Goal: Task Accomplishment & Management: Use online tool/utility

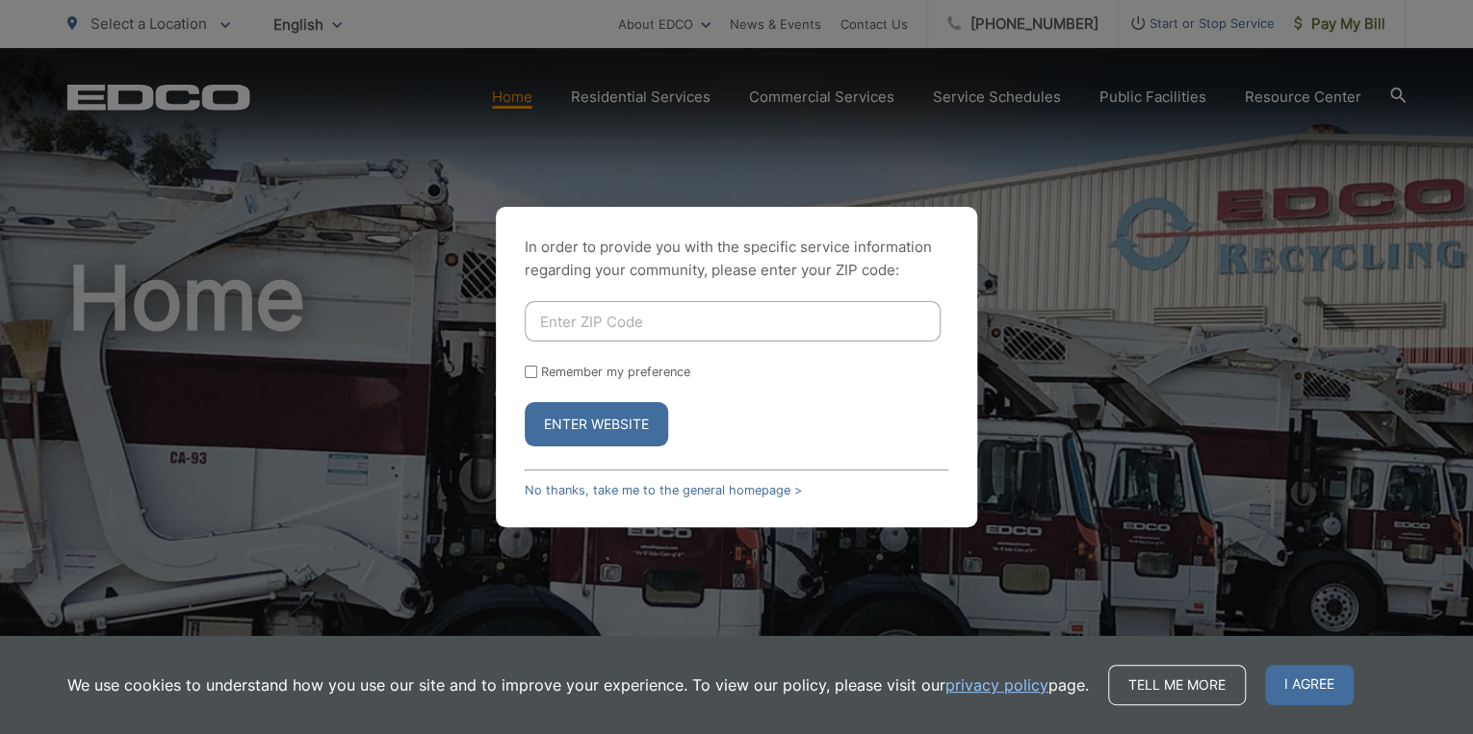
click at [638, 325] on input "Enter ZIP Code" at bounding box center [733, 321] width 416 height 40
type input "92024"
click at [527, 376] on input "Remember my preference" at bounding box center [531, 372] width 13 height 13
checkbox input "true"
click at [552, 424] on button "Enter Website" at bounding box center [596, 424] width 143 height 44
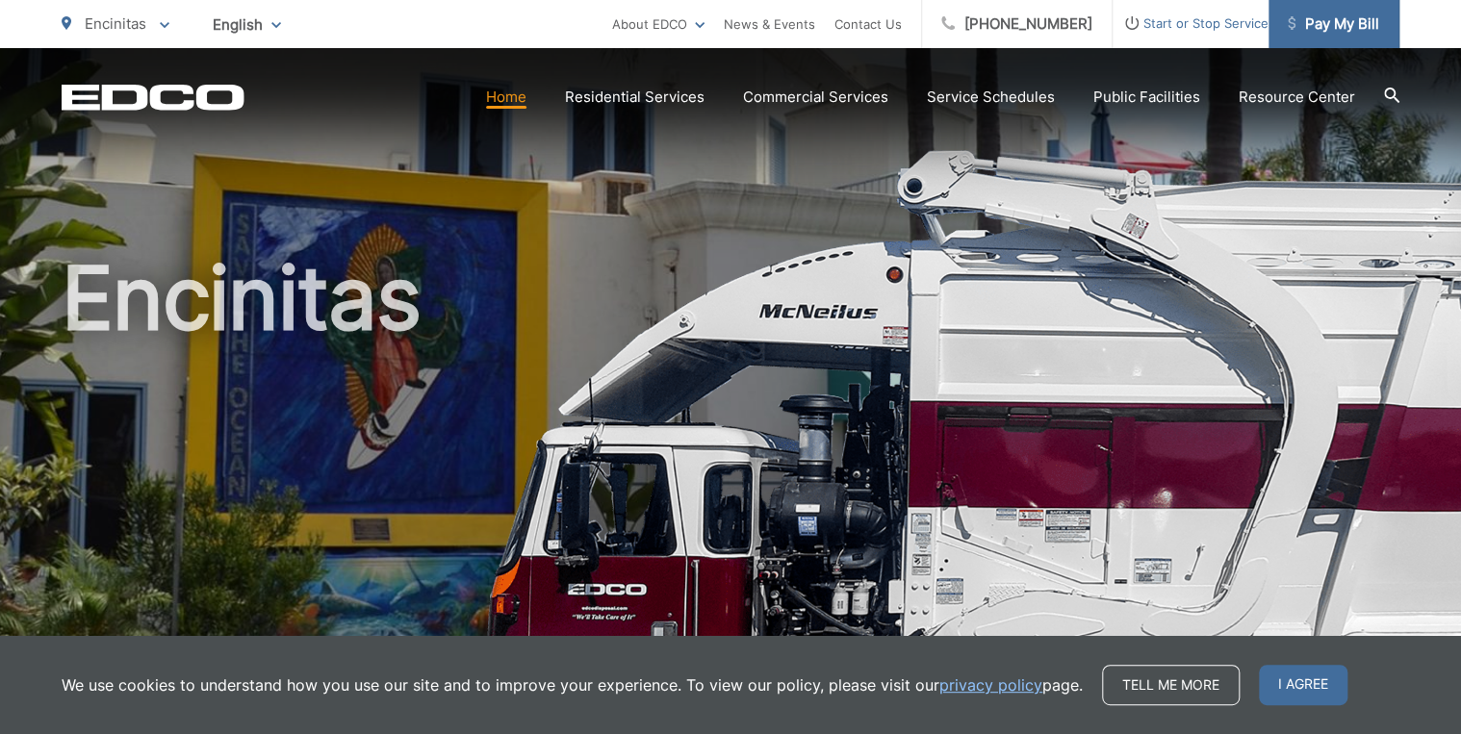
click at [1351, 20] on span "Pay My Bill" at bounding box center [1333, 24] width 91 height 23
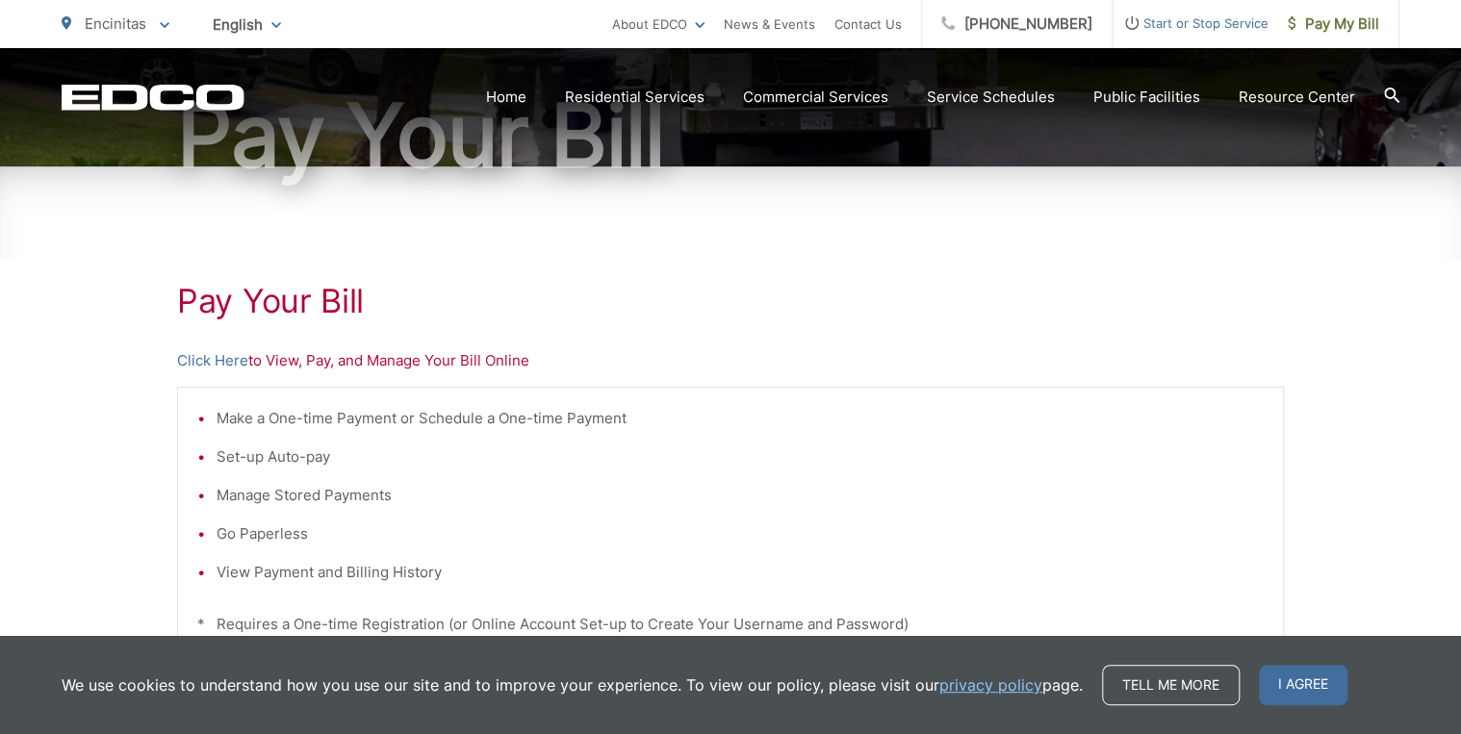
scroll to position [231, 0]
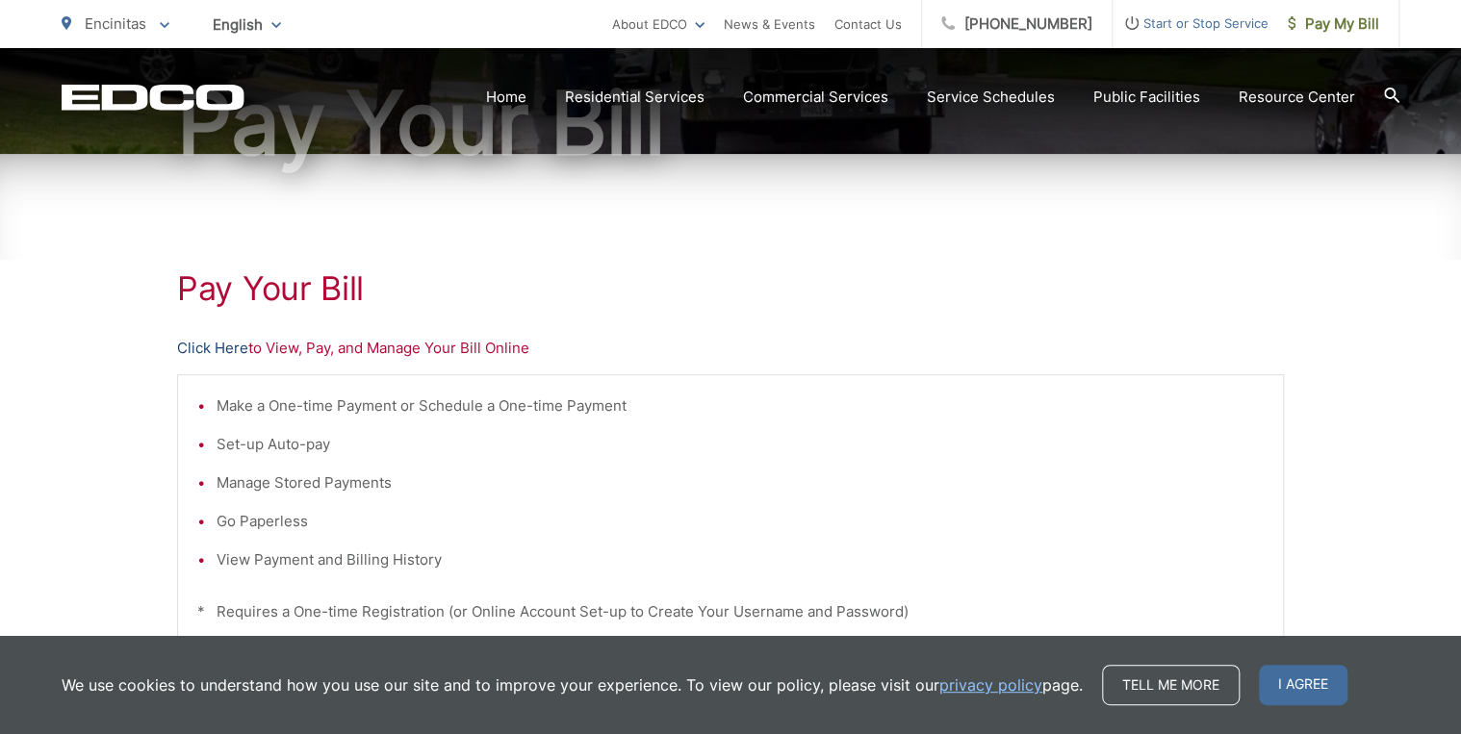
click at [230, 344] on link "Click Here" at bounding box center [212, 348] width 71 height 23
